Goal: Task Accomplishment & Management: Use online tool/utility

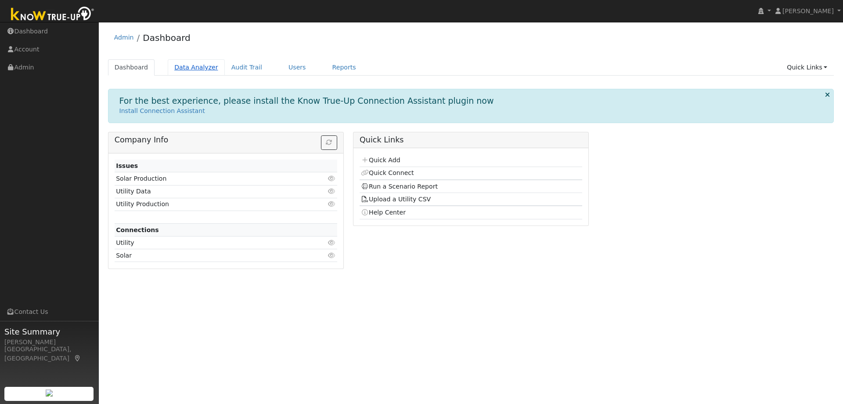
click at [193, 66] on link "Data Analyzer" at bounding box center [196, 67] width 57 height 16
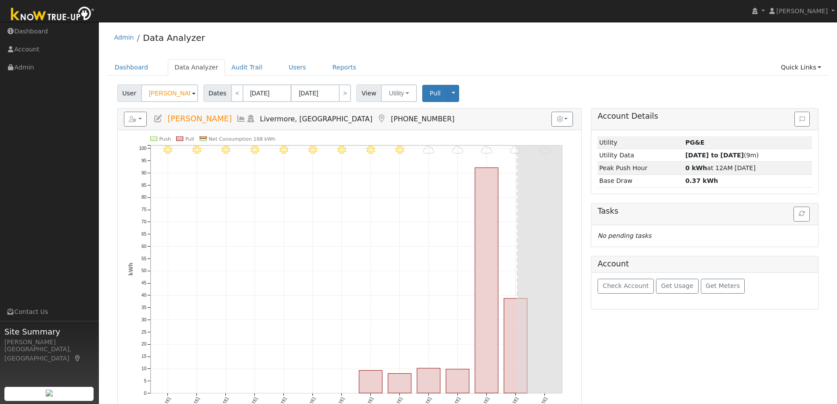
click at [175, 93] on input "[PERSON_NAME]" at bounding box center [169, 93] width 57 height 18
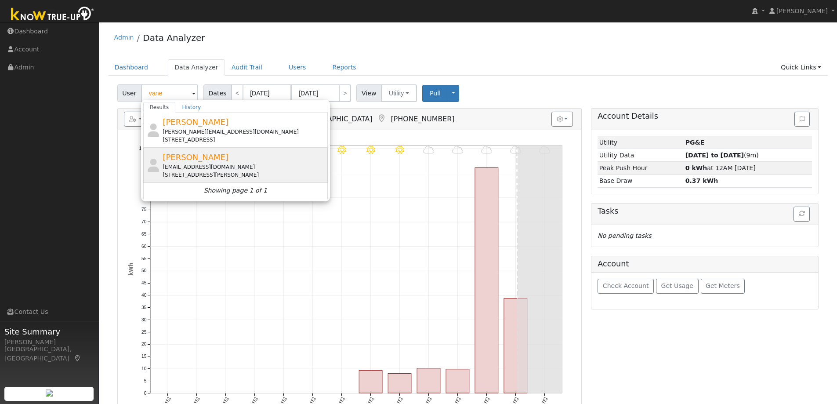
click at [197, 157] on span "[PERSON_NAME]" at bounding box center [196, 156] width 66 height 9
type input "[PERSON_NAME]"
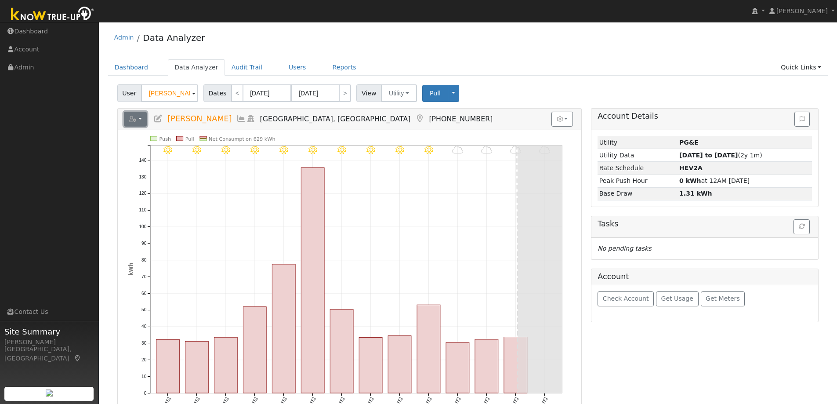
click at [139, 118] on button "button" at bounding box center [135, 119] width 23 height 15
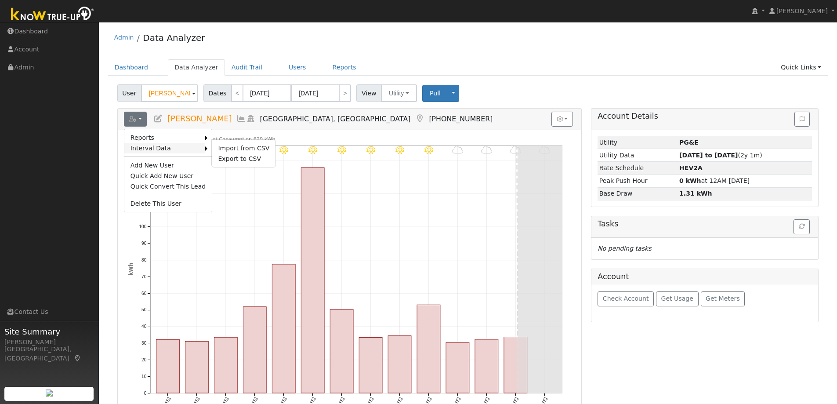
click at [163, 149] on link "Interval Data" at bounding box center [164, 148] width 81 height 11
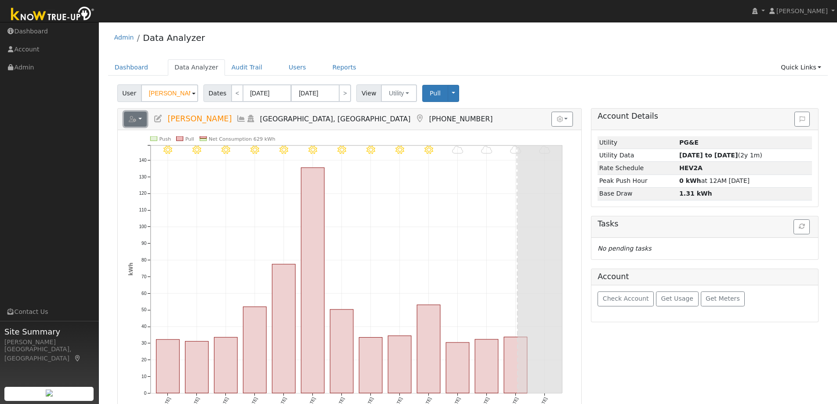
click at [142, 117] on button "button" at bounding box center [135, 119] width 23 height 15
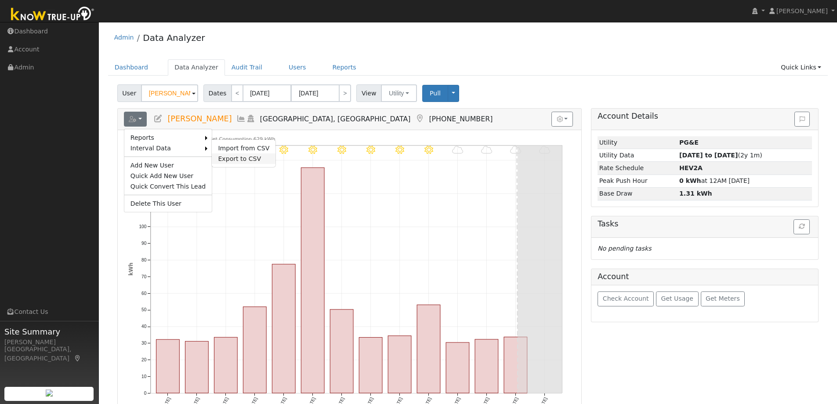
click at [214, 156] on link "Export to CSV" at bounding box center [244, 158] width 64 height 11
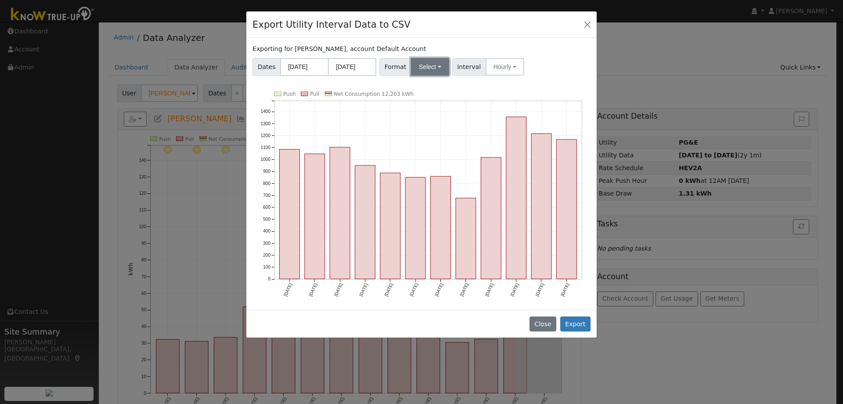
click at [438, 62] on button "Select" at bounding box center [430, 67] width 38 height 18
click at [435, 164] on link "OpenSolar" at bounding box center [440, 167] width 63 height 12
click at [587, 321] on button "Export" at bounding box center [576, 323] width 30 height 15
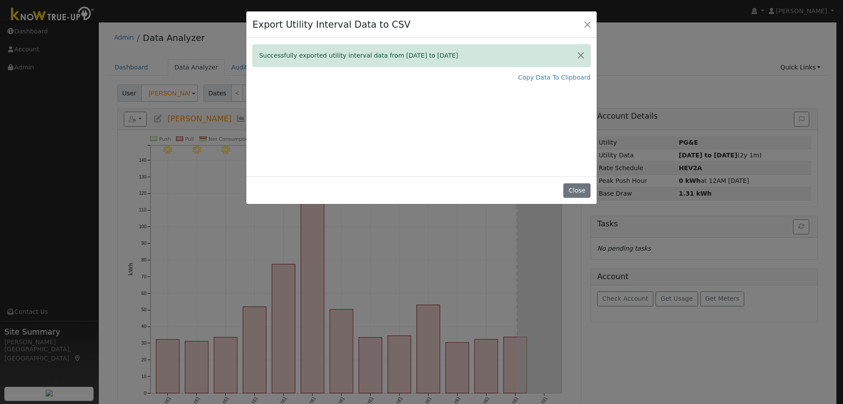
drag, startPoint x: 492, startPoint y: 88, endPoint x: 478, endPoint y: 73, distance: 20.5
click at [490, 87] on div "Successfully exported utility interval data from [DATE] to [DATE] Copy Data To …" at bounding box center [421, 107] width 351 height 138
